Goal: Navigation & Orientation: Understand site structure

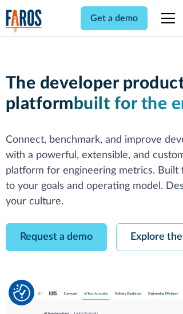
scroll to position [65, 0]
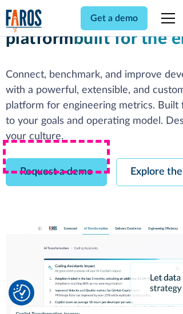
click at [56, 158] on link "Request a demo" at bounding box center [56, 172] width 101 height 28
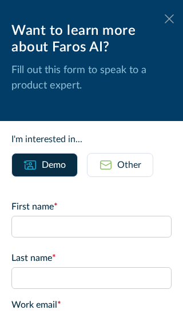
click at [169, 19] on icon at bounding box center [169, 18] width 9 height 9
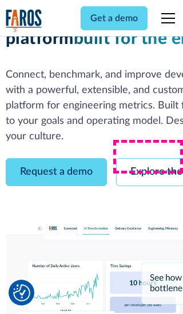
click at [149, 158] on link "Explore the platform" at bounding box center [177, 172] width 122 height 28
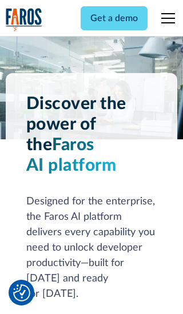
scroll to position [8581, 0]
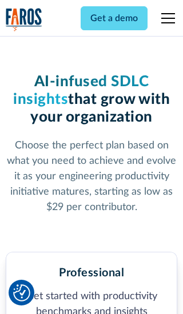
scroll to position [1770, 0]
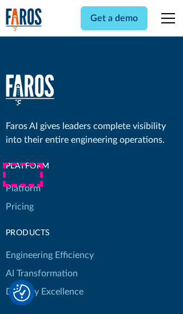
click at [22, 179] on link "Platform" at bounding box center [23, 188] width 35 height 18
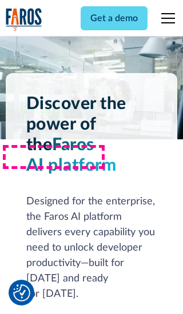
scroll to position [8948, 0]
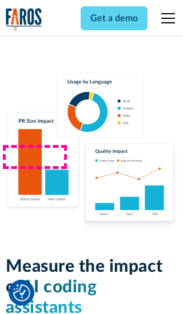
scroll to position [7062, 0]
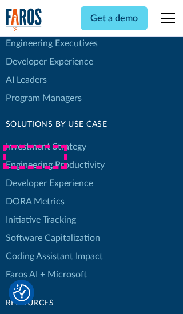
click at [34, 193] on link "DORA Metrics" at bounding box center [35, 202] width 59 height 18
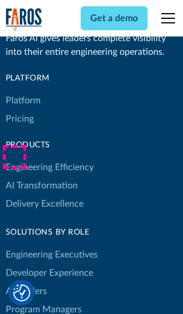
scroll to position [5002, 0]
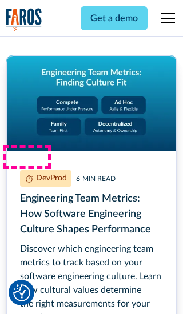
scroll to position [5176, 0]
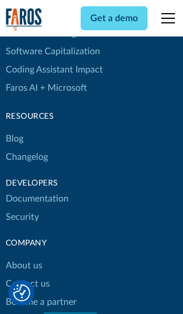
click at [26, 157] on link "Changelog" at bounding box center [27, 157] width 42 height 18
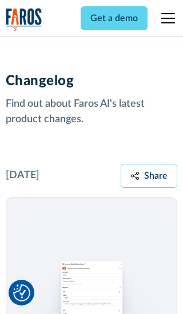
scroll to position [13799, 0]
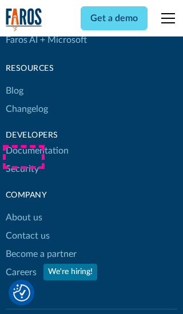
click at [23, 209] on link "About us" at bounding box center [24, 218] width 37 height 18
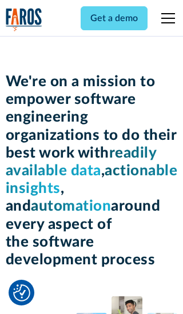
scroll to position [3940, 0]
